Goal: Information Seeking & Learning: Find specific fact

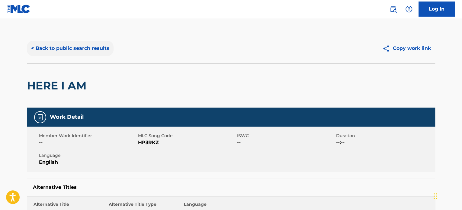
click at [89, 51] on button "< Back to public search results" at bounding box center [70, 48] width 87 height 15
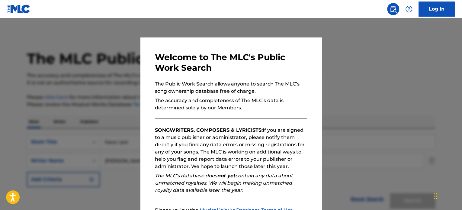
scroll to position [52, 0]
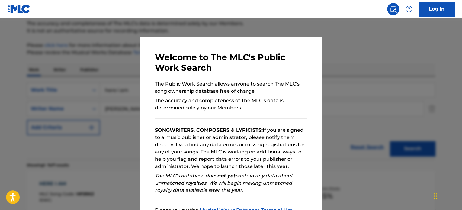
click at [393, 91] on div at bounding box center [231, 123] width 462 height 210
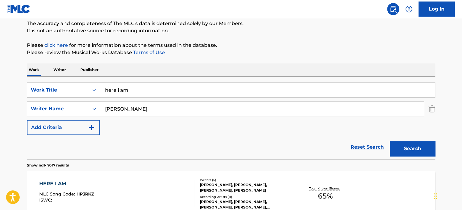
drag, startPoint x: 185, startPoint y: 93, endPoint x: -118, endPoint y: 106, distance: 303.0
click at [0, 106] on html "Accessibility Screen-Reader Guide, Feedback, and Issue Reporting | New window 0…" at bounding box center [231, 53] width 462 height 210
type input "OTRO CUALQUIERA"
type input "[PERSON_NAME]"
click at [390, 141] on button "Search" at bounding box center [412, 148] width 45 height 15
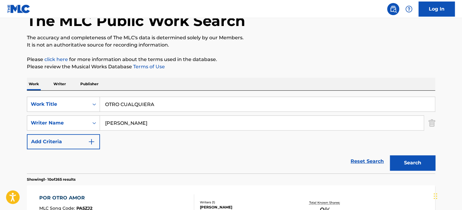
scroll to position [0, 0]
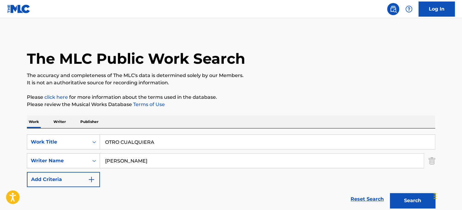
click at [146, 148] on input "OTRO CUALQUIERA" at bounding box center [267, 142] width 335 height 14
paste input "[PERSON_NAME] de Mi Vida"
type input "[PERSON_NAME] de Mi Vida"
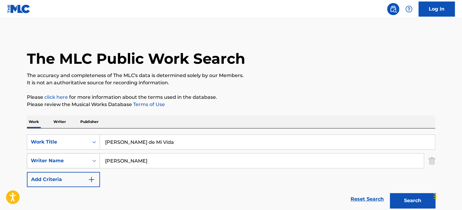
drag, startPoint x: 182, startPoint y: 161, endPoint x: 27, endPoint y: 155, distance: 155.3
type input "[PERSON_NAME]"
click at [390, 193] on button "Search" at bounding box center [412, 200] width 45 height 15
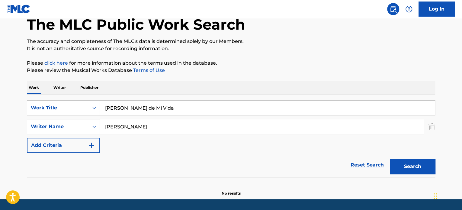
scroll to position [52, 0]
